Goal: Task Accomplishment & Management: Manage account settings

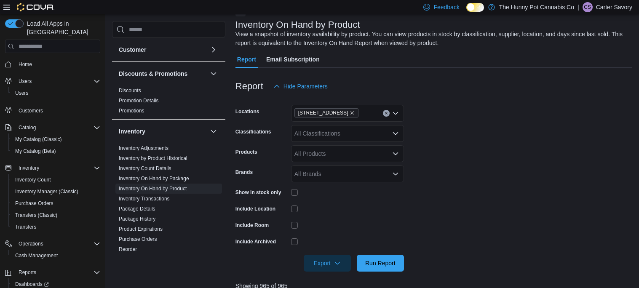
scroll to position [49, 0]
click at [594, 6] on div "| CS Carter Savory" at bounding box center [604, 7] width 55 height 10
click at [582, 78] on span "Sign Out" at bounding box center [578, 80] width 23 height 8
